Goal: Transaction & Acquisition: Book appointment/travel/reservation

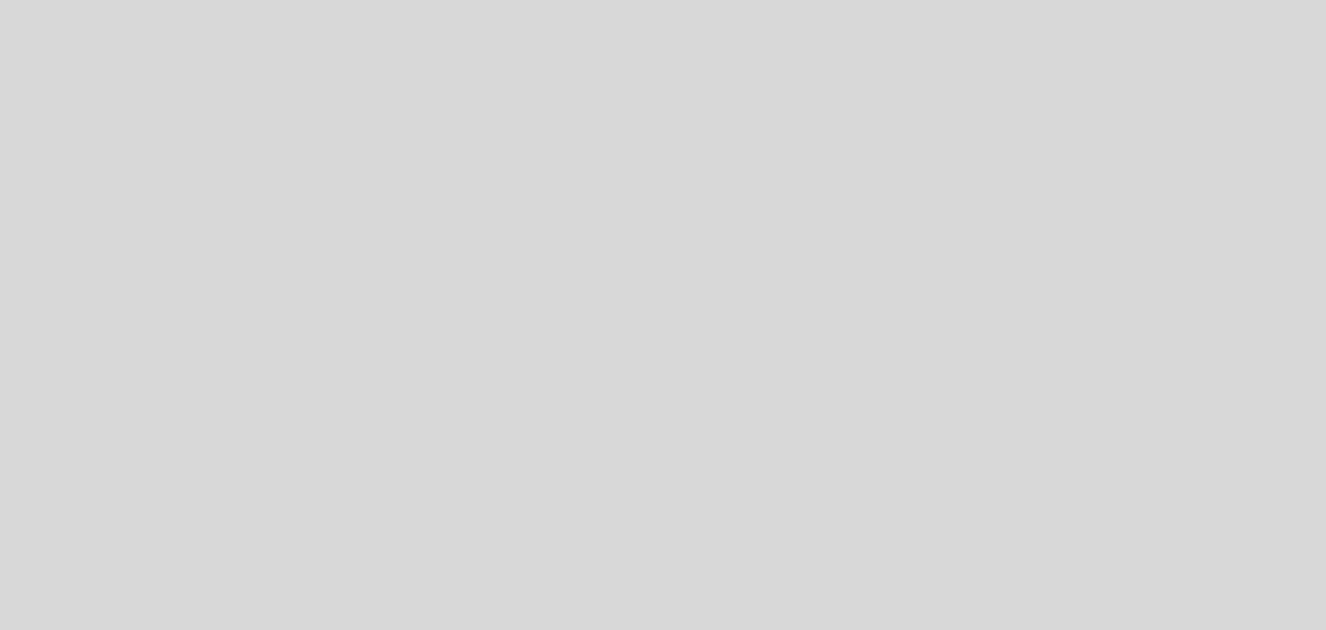
select select "es"
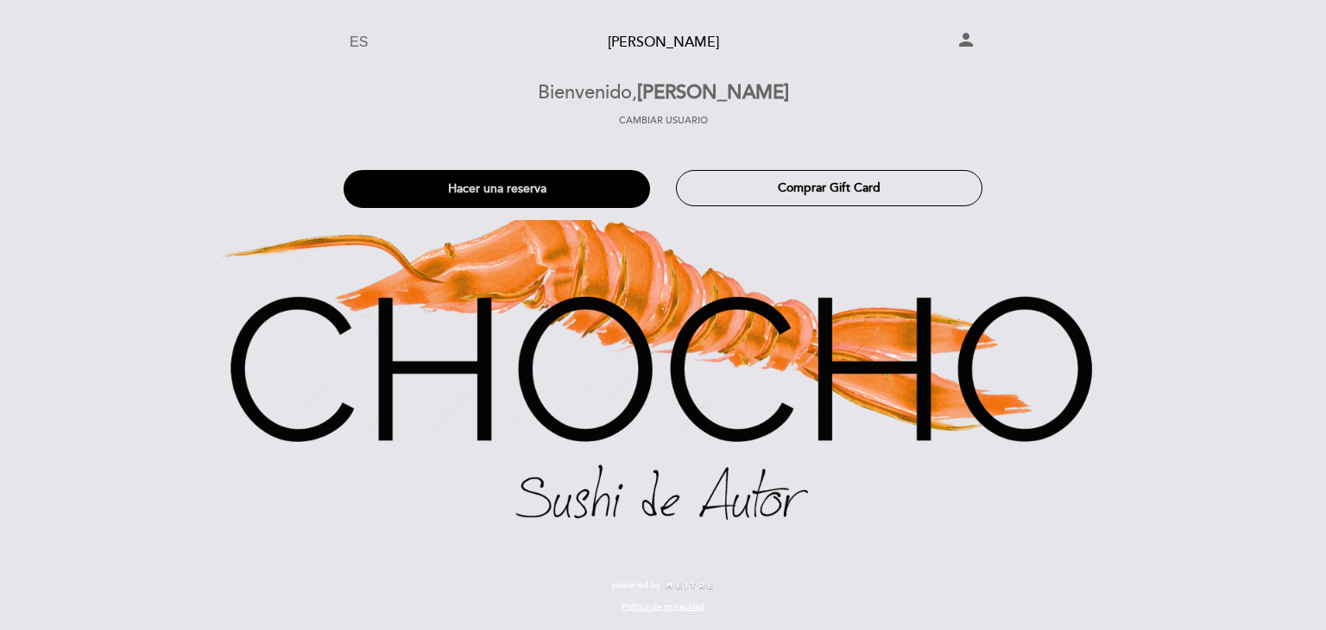
click at [516, 191] on button "Hacer una reserva" at bounding box center [496, 189] width 306 height 38
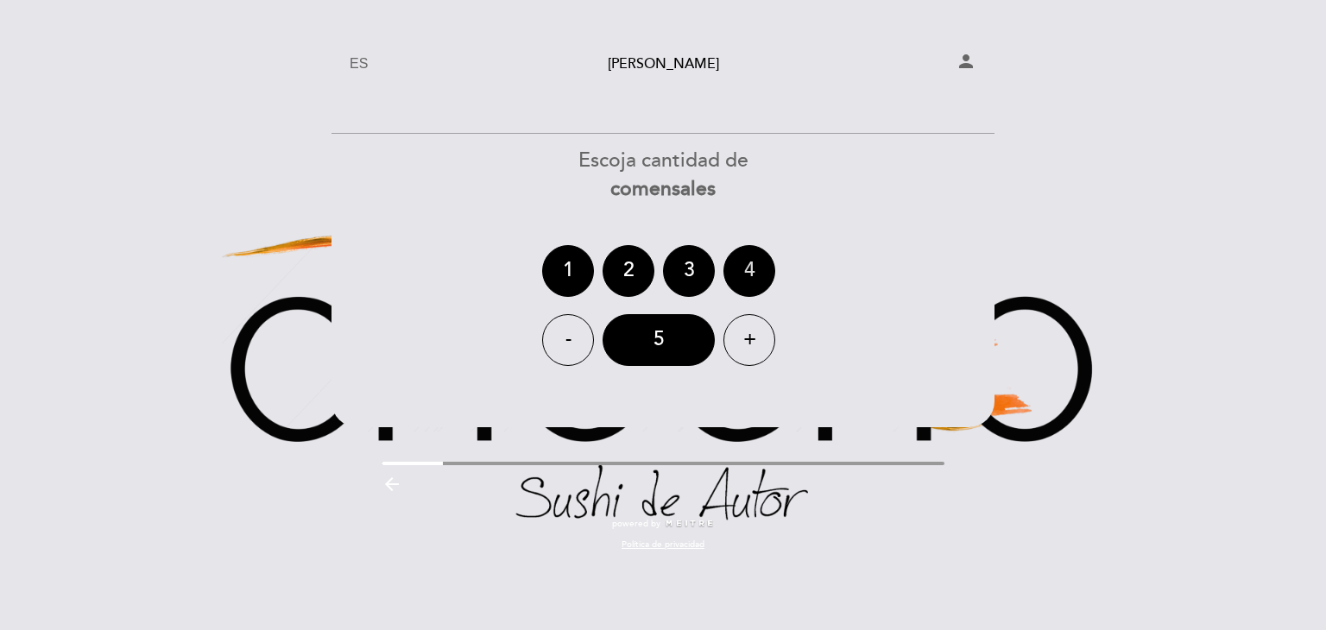
click at [746, 270] on div "4" at bounding box center [749, 271] width 52 height 52
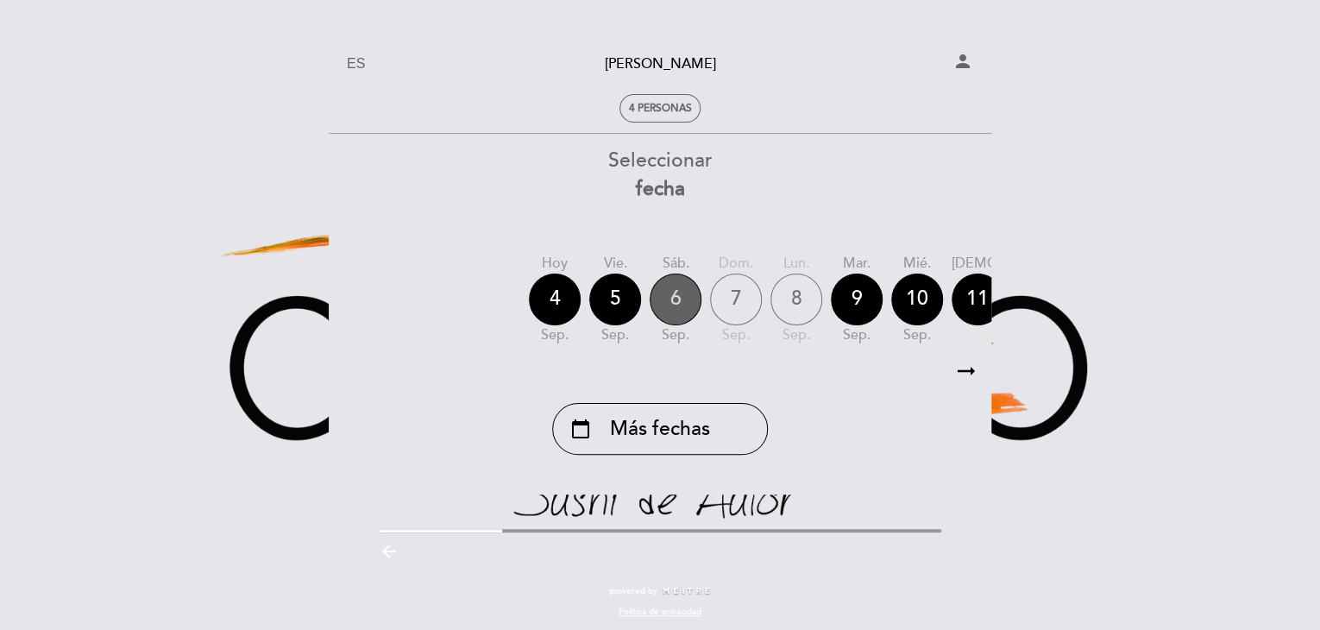
click at [674, 302] on div "6" at bounding box center [676, 300] width 52 height 52
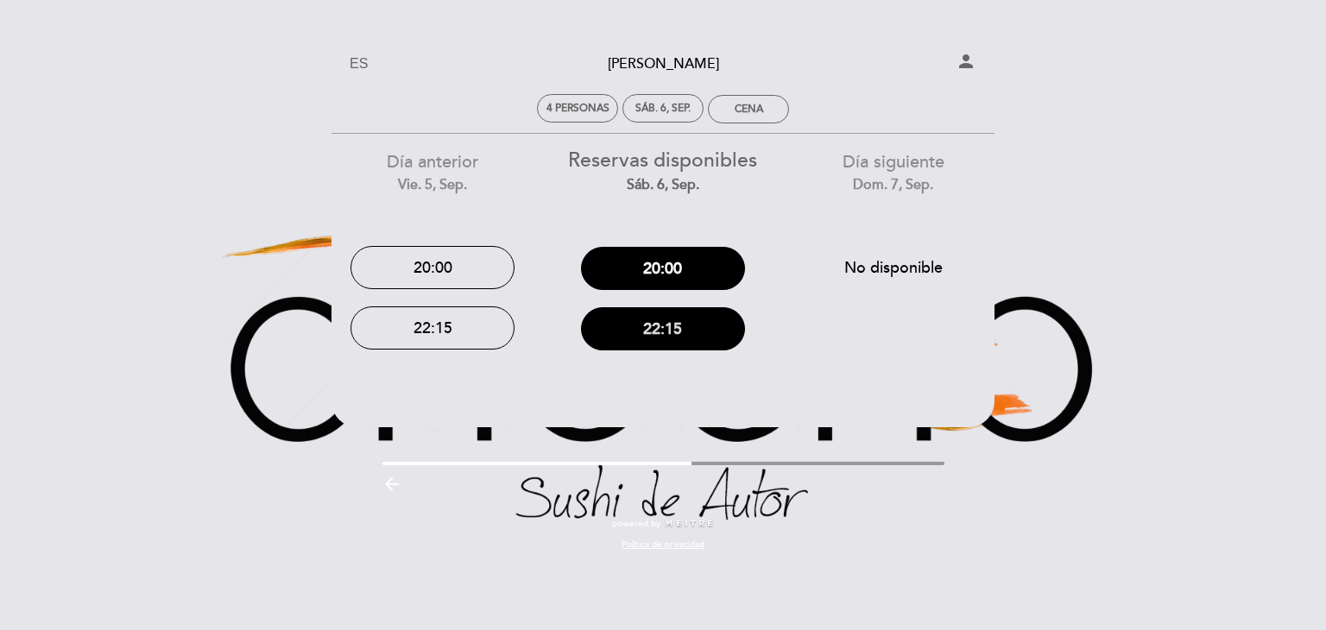
click at [658, 329] on button "22:15" at bounding box center [663, 328] width 164 height 43
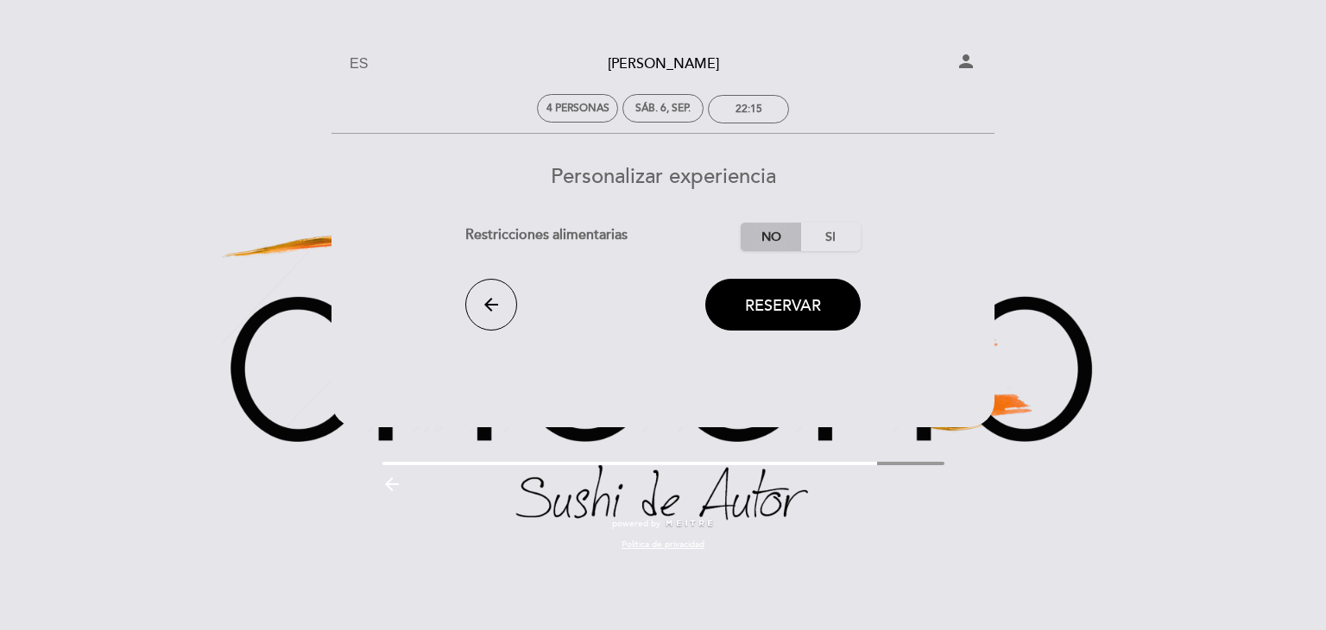
click at [759, 237] on label "No" at bounding box center [770, 237] width 60 height 28
click at [756, 305] on span "Reservar" at bounding box center [783, 305] width 76 height 19
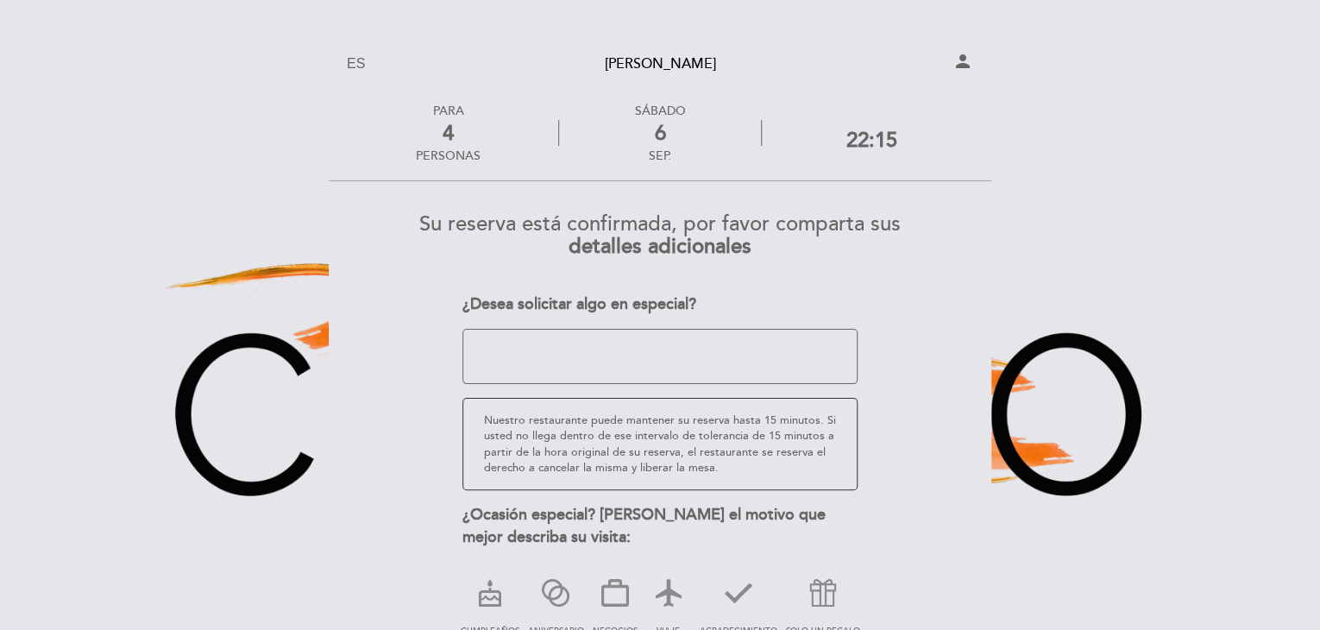
click at [633, 345] on textarea at bounding box center [661, 356] width 396 height 55
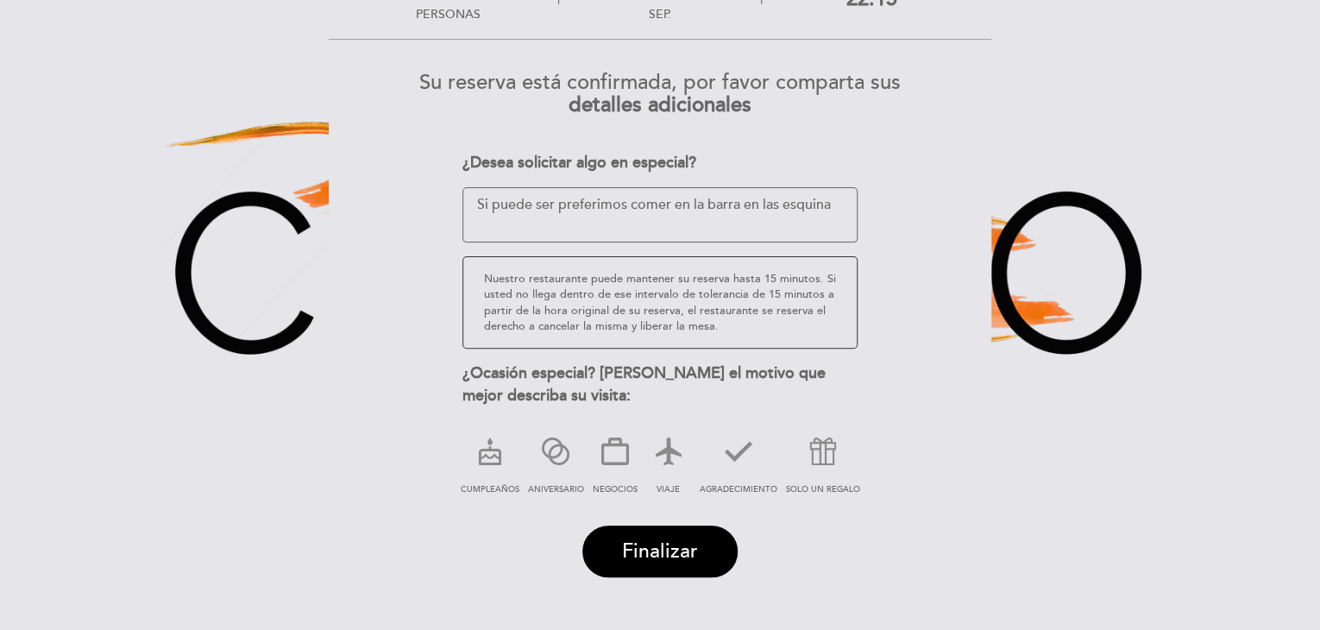
scroll to position [173, 0]
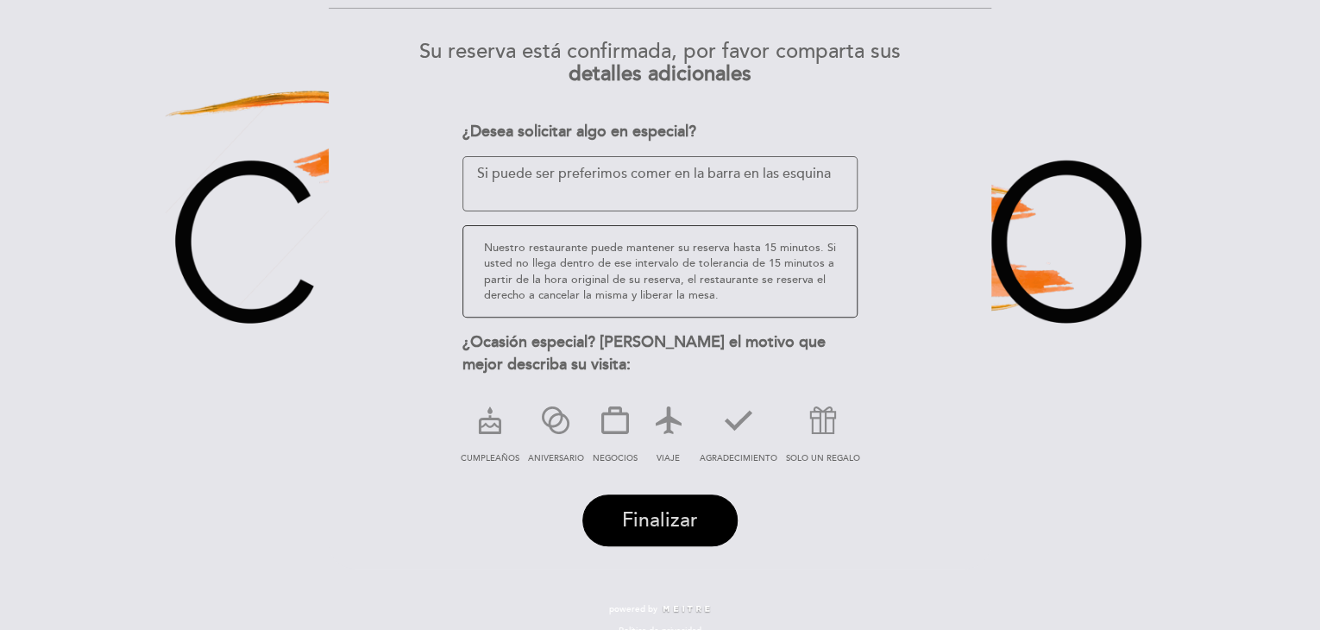
type textarea "Si puede ser preferimos comer en la barra en las esquina"
click at [665, 517] on span "Finalizar" at bounding box center [660, 520] width 76 height 24
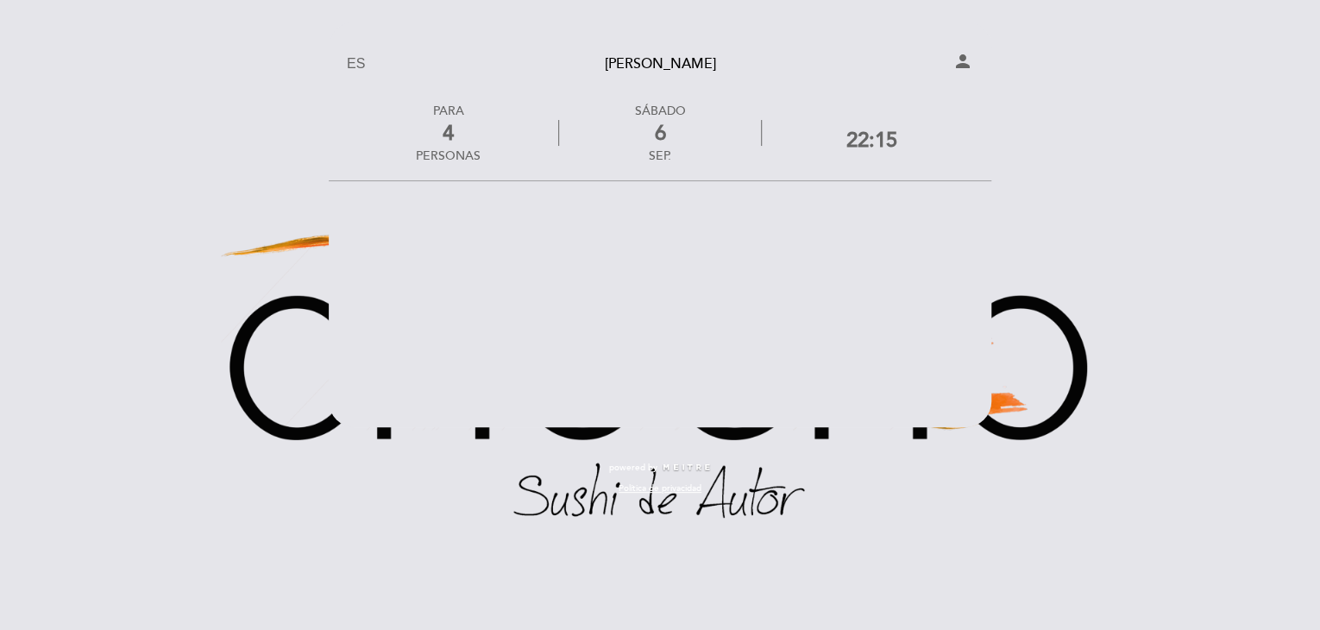
scroll to position [0, 0]
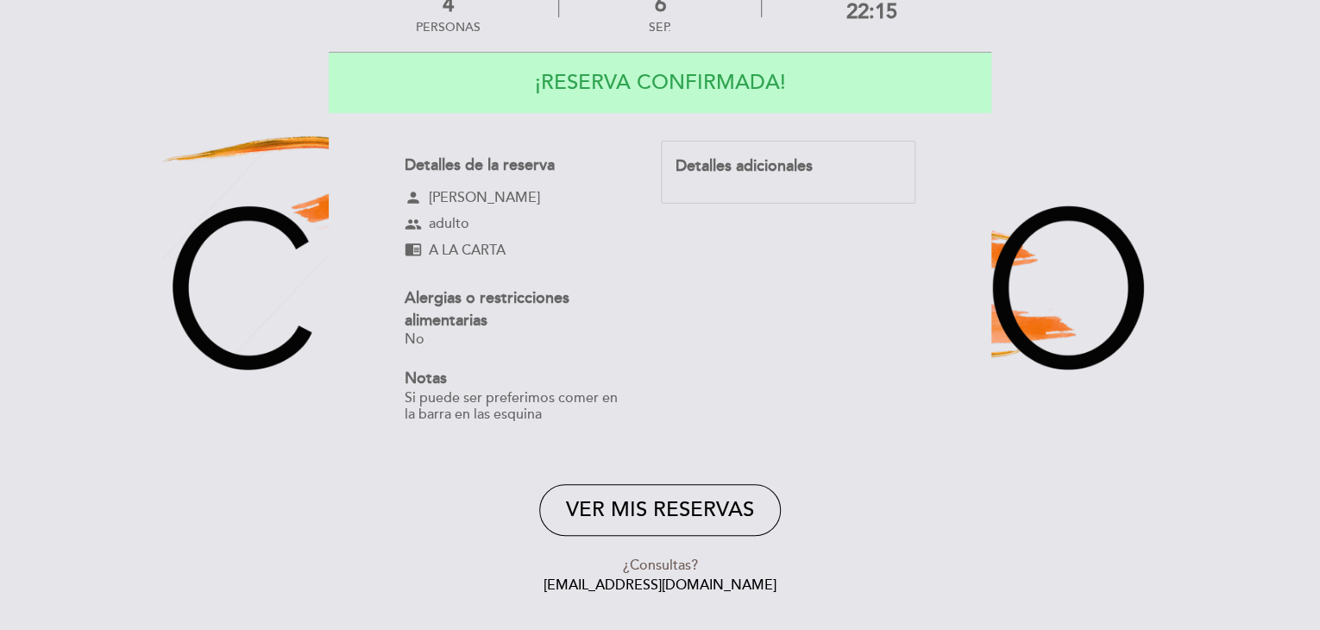
scroll to position [201, 0]
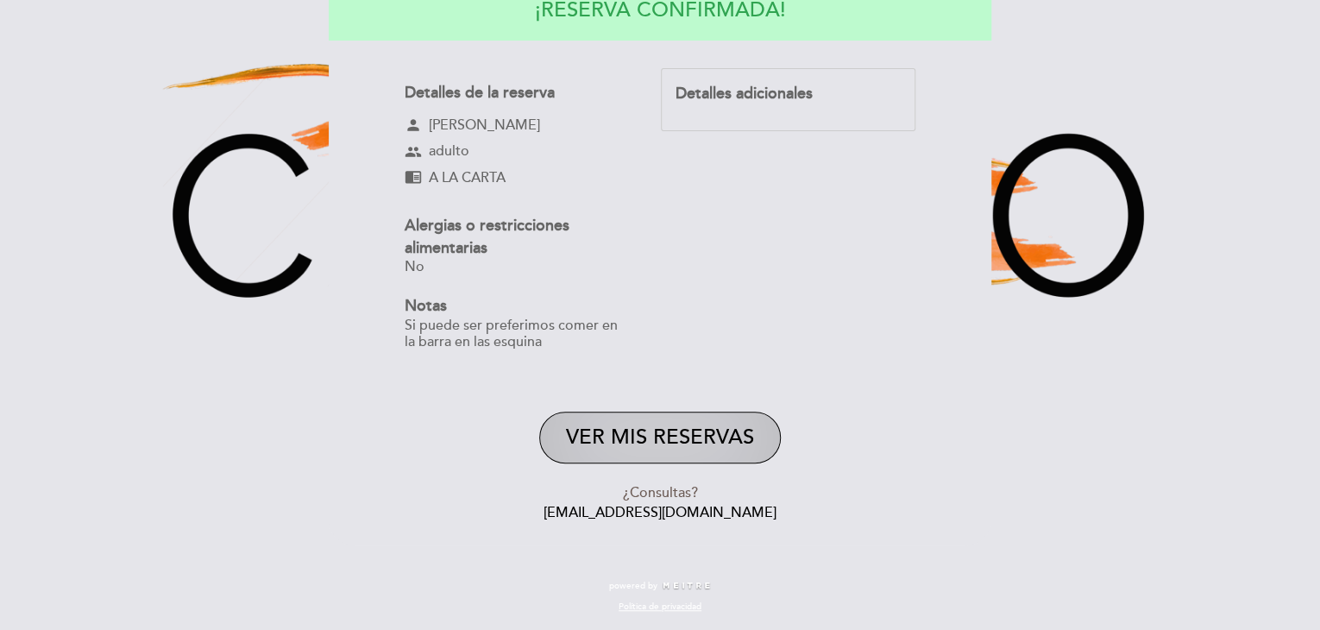
click at [686, 433] on button "VER MIS RESERVAS" at bounding box center [660, 438] width 242 height 52
select select "es"
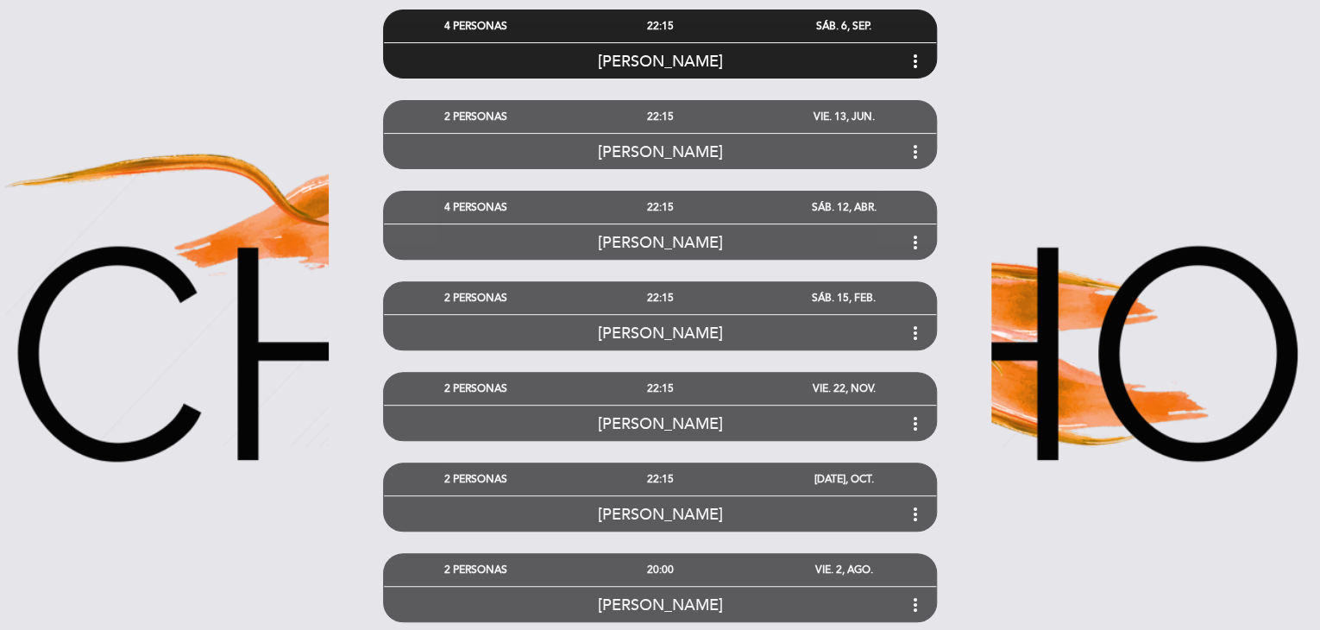
scroll to position [197, 0]
